Goal: Task Accomplishment & Management: Manage account settings

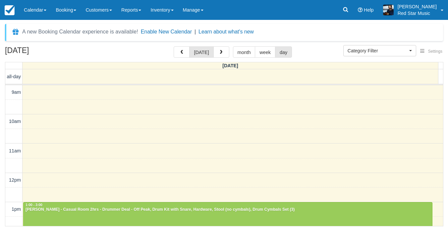
select select
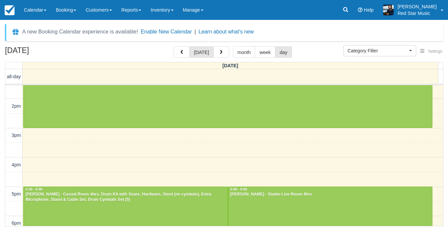
scroll to position [99, 0]
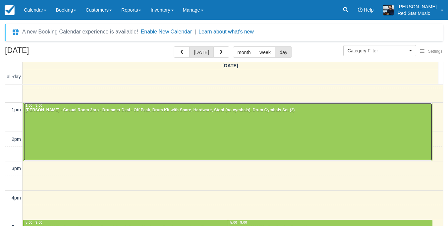
click at [140, 136] on div at bounding box center [228, 132] width 409 height 58
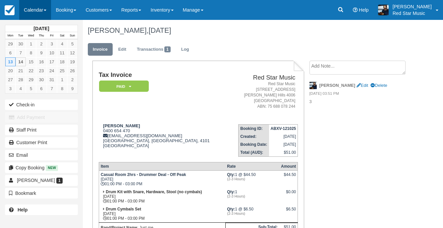
click at [37, 14] on link "Calendar" at bounding box center [35, 10] width 32 height 20
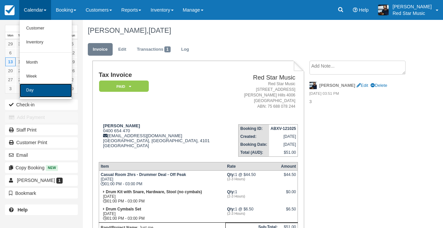
click at [43, 86] on link "Day" at bounding box center [46, 91] width 52 height 14
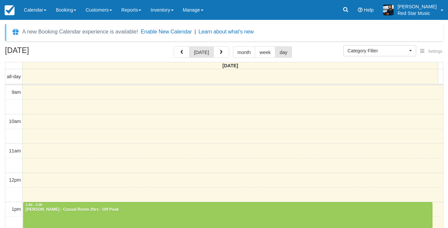
select select
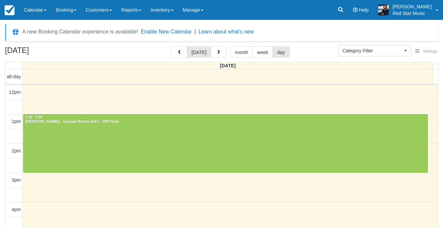
scroll to position [99, 0]
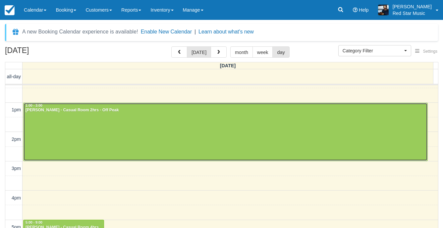
click at [147, 133] on div at bounding box center [226, 132] width 404 height 58
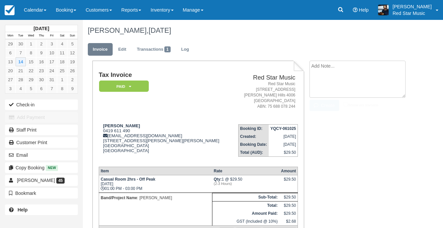
click at [344, 74] on textarea at bounding box center [358, 79] width 96 height 37
type textarea "2"
click at [324, 101] on button "Create" at bounding box center [325, 105] width 30 height 11
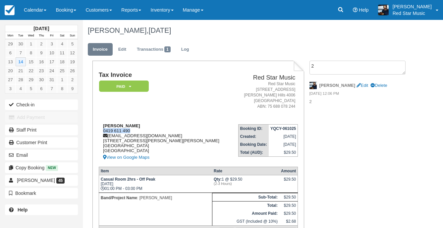
drag, startPoint x: 131, startPoint y: 130, endPoint x: 104, endPoint y: 131, distance: 27.2
click at [104, 131] on div "Yukako Shimbori-jolly 0419 611 490 yshimborijolly@gmail.com 10 Pidgeon Close, K…" at bounding box center [165, 142] width 133 height 38
copy div "0419 611 490"
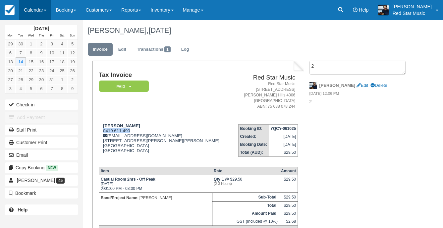
click at [36, 8] on link "Calendar" at bounding box center [35, 10] width 32 height 20
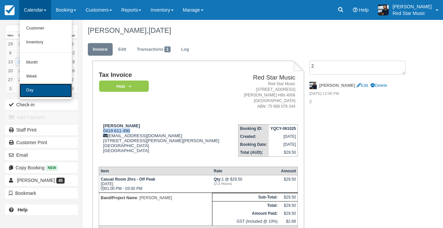
click at [46, 94] on link "Day" at bounding box center [46, 91] width 52 height 14
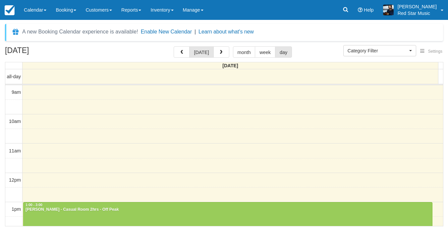
select select
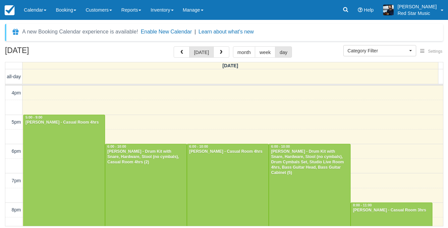
scroll to position [238, 0]
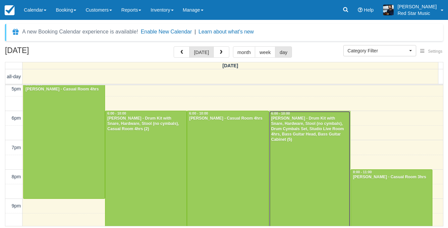
click at [300, 147] on div at bounding box center [309, 169] width 81 height 117
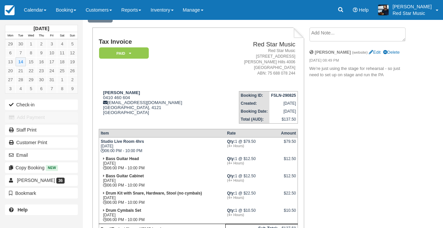
scroll to position [66, 0]
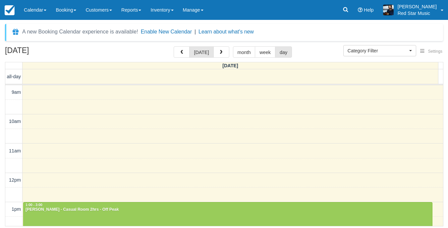
select select
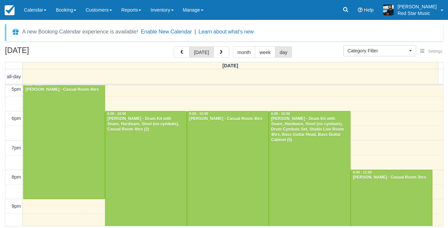
scroll to position [238, 0]
click at [291, 145] on div at bounding box center [309, 169] width 81 height 117
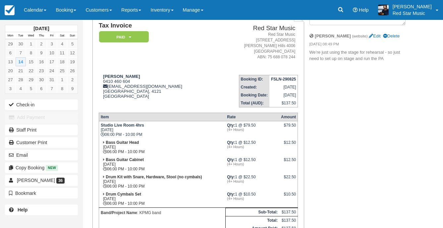
scroll to position [33, 0]
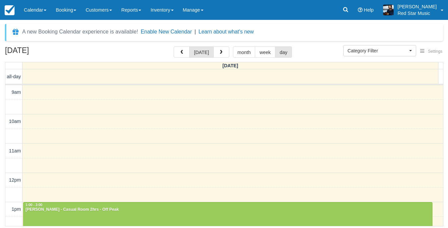
select select
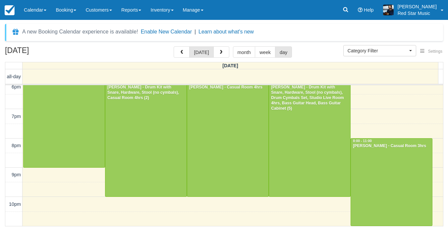
scroll to position [236, 0]
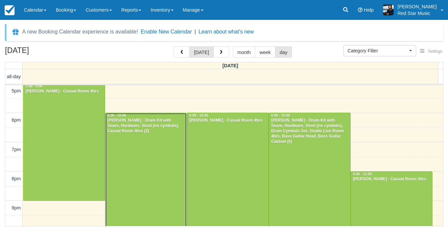
click at [164, 141] on div at bounding box center [145, 171] width 81 height 117
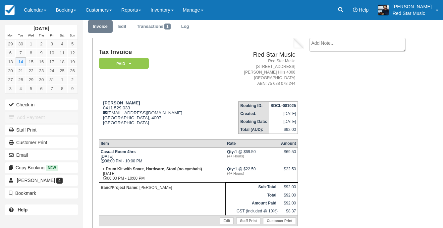
scroll to position [33, 0]
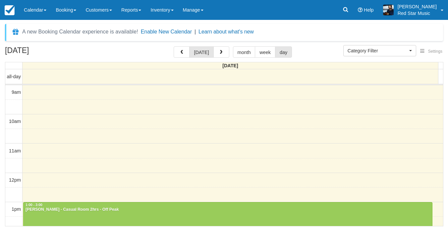
select select
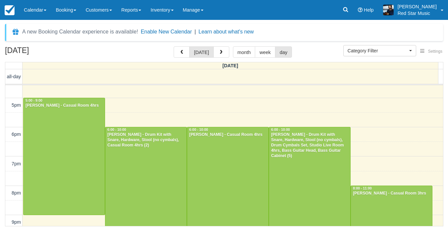
scroll to position [238, 0]
